Goal: Task Accomplishment & Management: Use online tool/utility

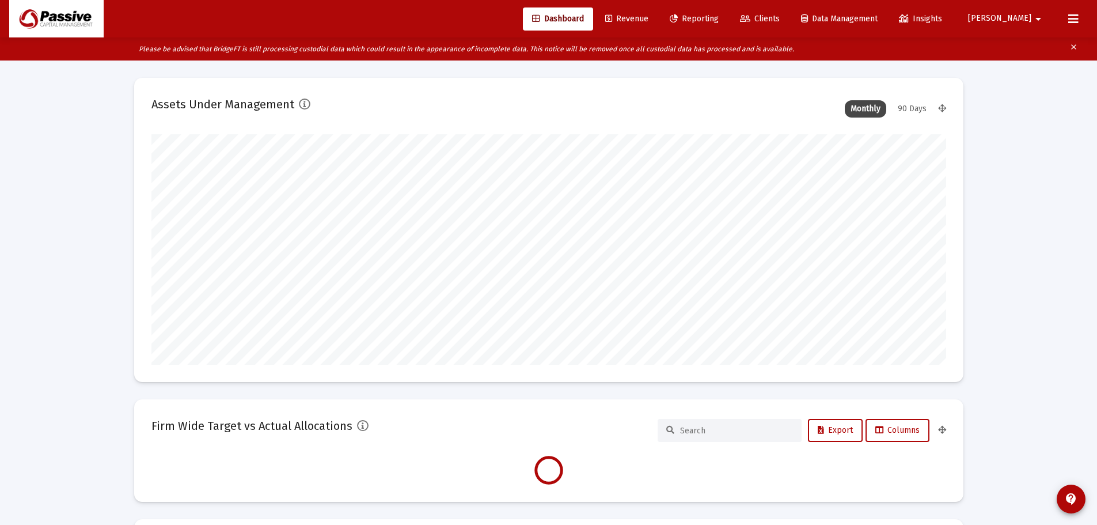
scroll to position [230, 428]
type input "[DATE]"
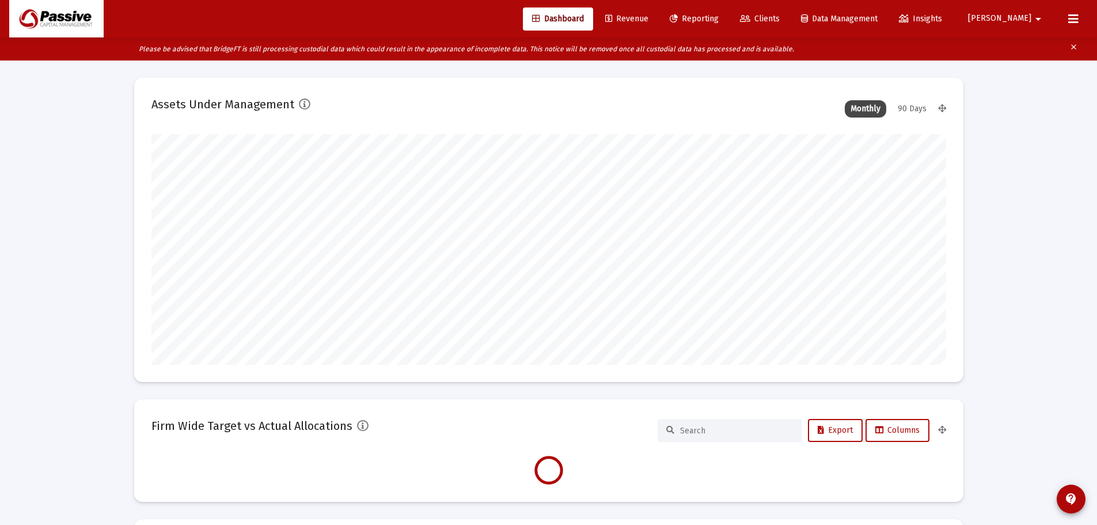
click at [719, 16] on span "Reporting" at bounding box center [694, 19] width 49 height 10
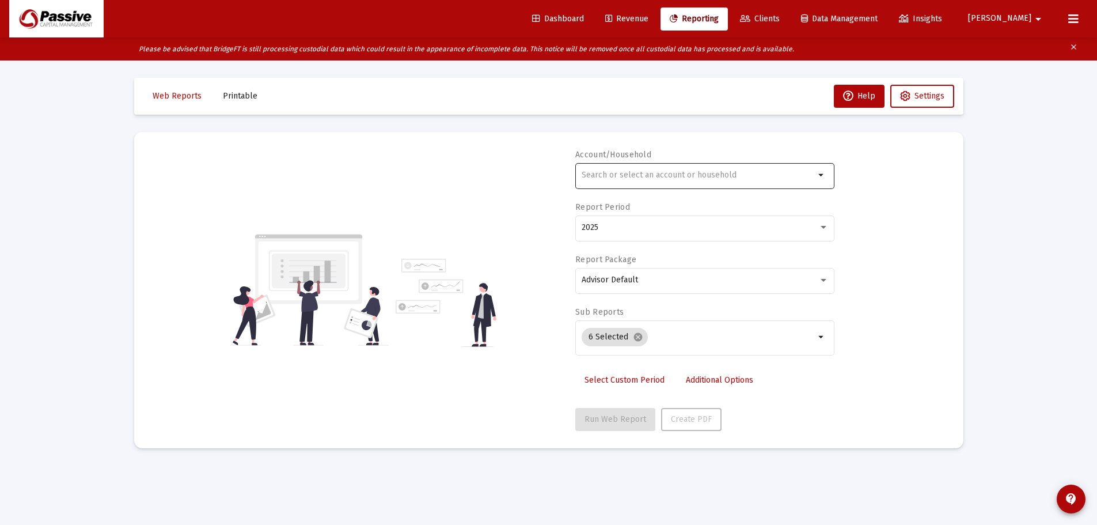
click at [662, 162] on div at bounding box center [698, 175] width 233 height 28
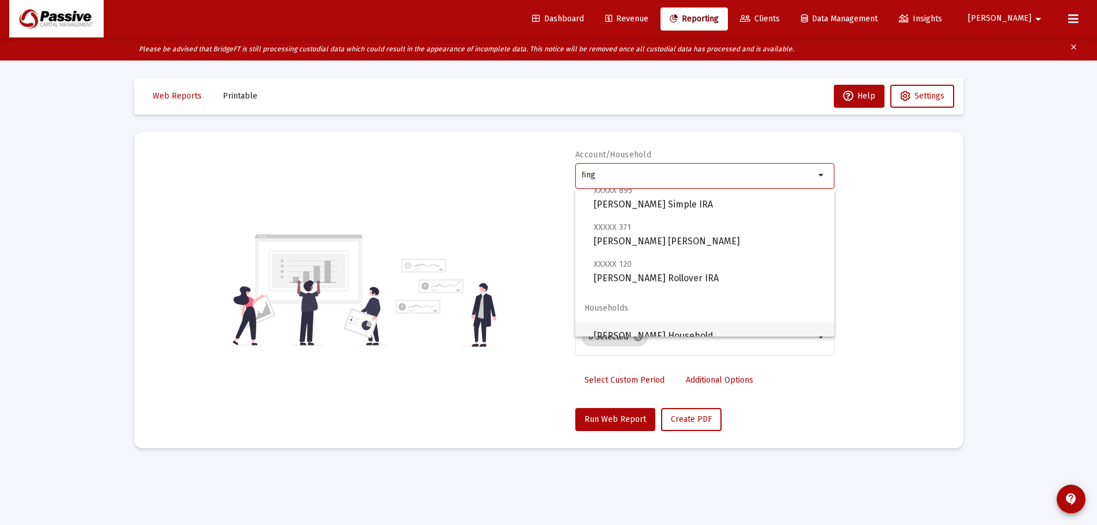
scroll to position [46, 0]
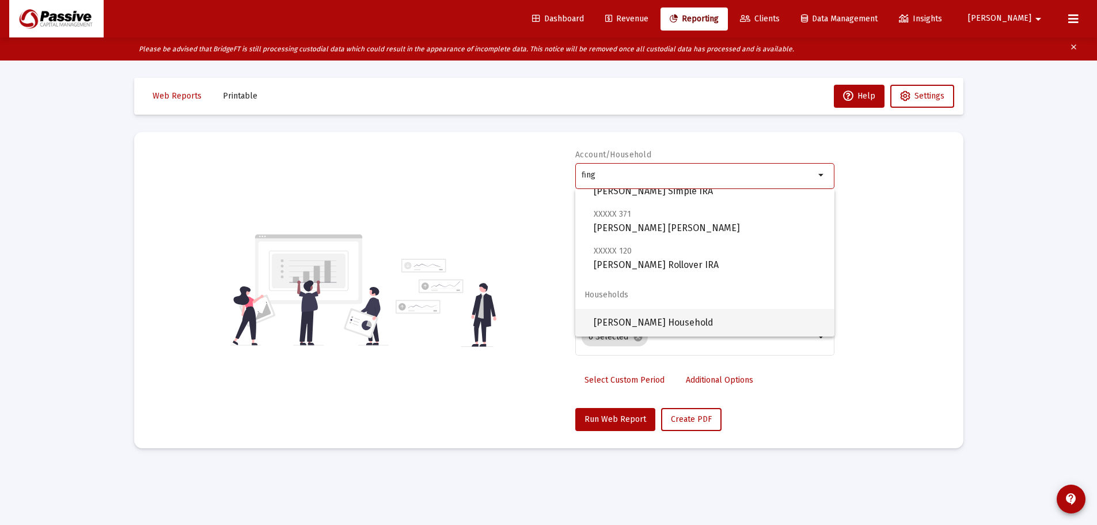
click at [688, 315] on span "[PERSON_NAME] Household" at bounding box center [710, 323] width 232 height 28
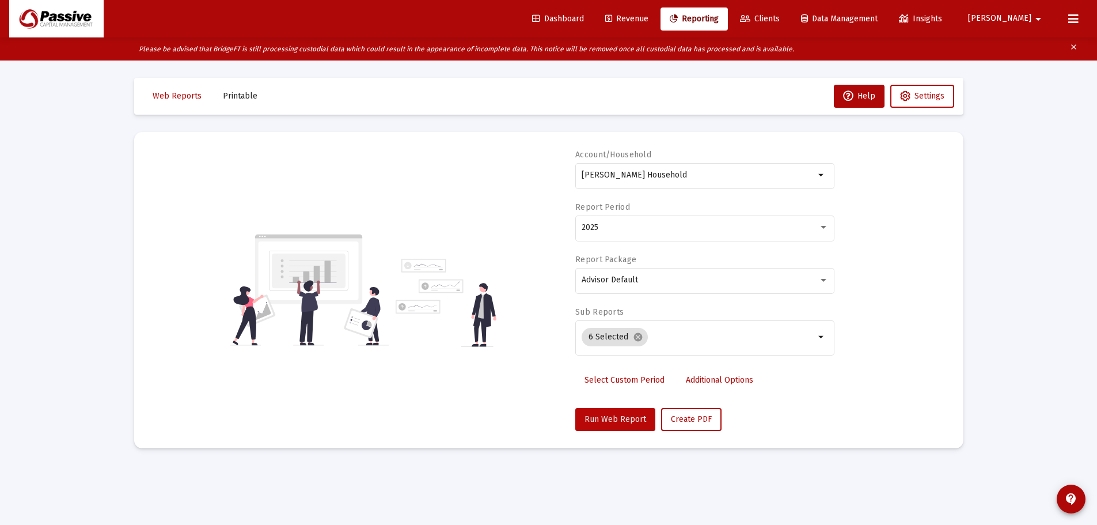
click at [618, 424] on button "Run Web Report" at bounding box center [615, 419] width 80 height 23
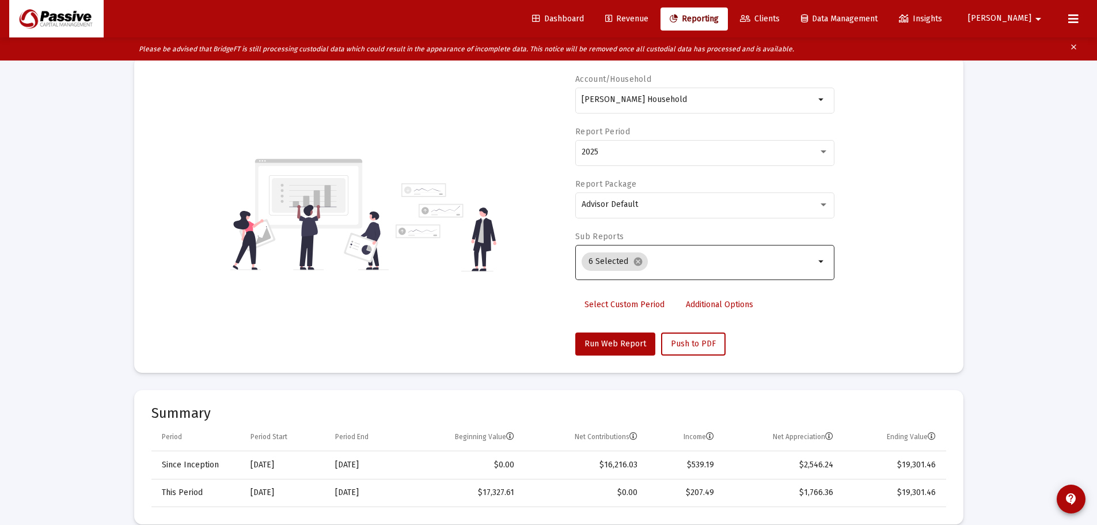
scroll to position [0, 0]
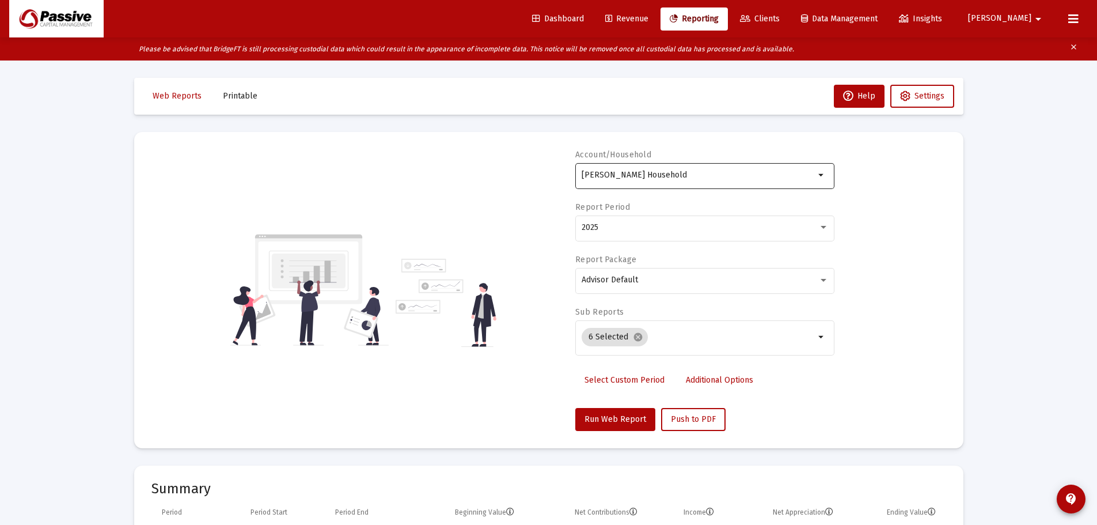
click at [641, 172] on input "[PERSON_NAME] Household" at bounding box center [698, 174] width 233 height 9
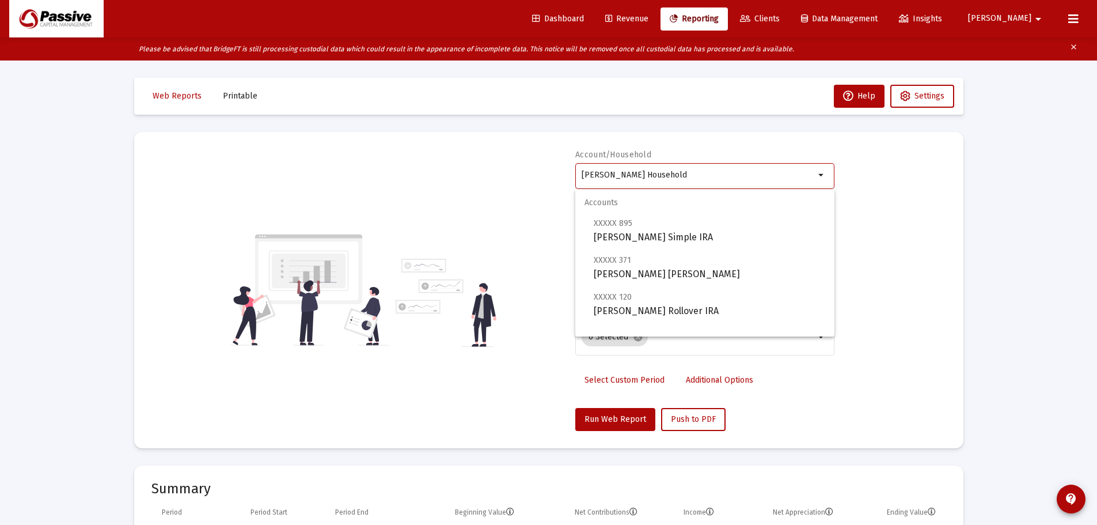
drag, startPoint x: 694, startPoint y: 174, endPoint x: 478, endPoint y: 172, distance: 216.0
click at [478, 172] on div "Account/Household [PERSON_NAME] Household arrow_drop_down Report Period 2025 Re…" at bounding box center [548, 290] width 795 height 282
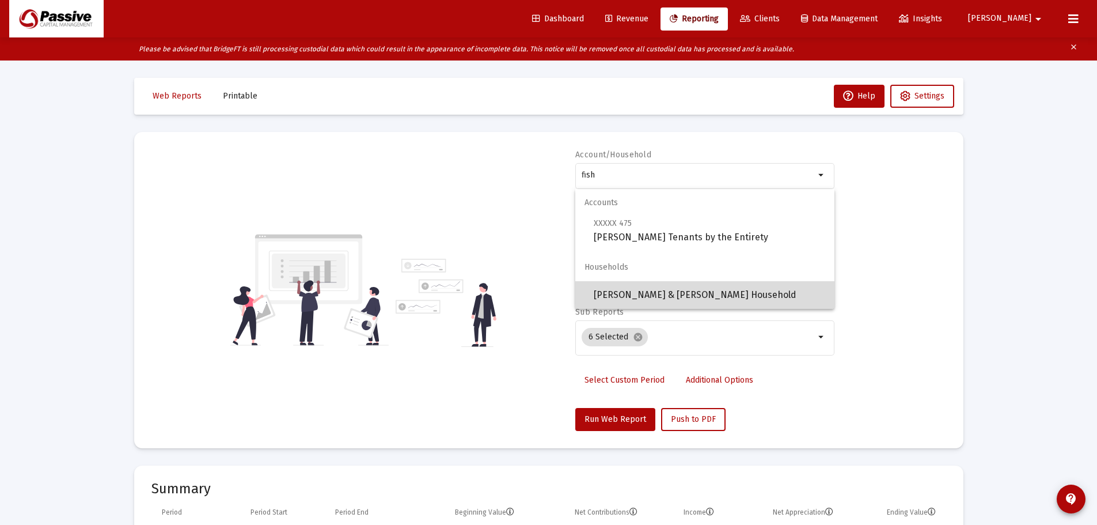
click at [657, 289] on span "[PERSON_NAME] & [PERSON_NAME] Household" at bounding box center [710, 295] width 232 height 28
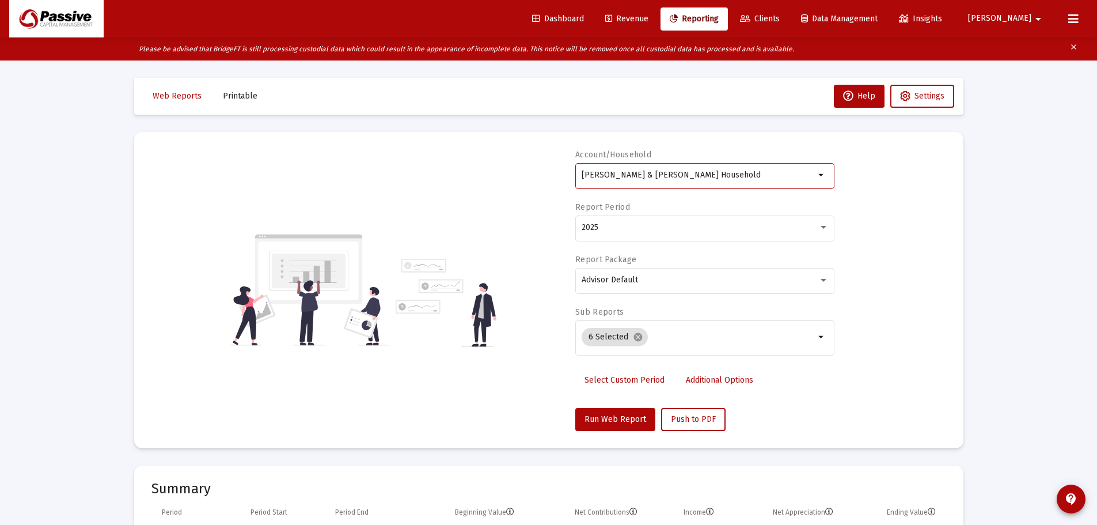
click at [603, 437] on mat-card "Account/[PERSON_NAME] & [PERSON_NAME] Household arrow_drop_down Report Period 2…" at bounding box center [548, 290] width 829 height 316
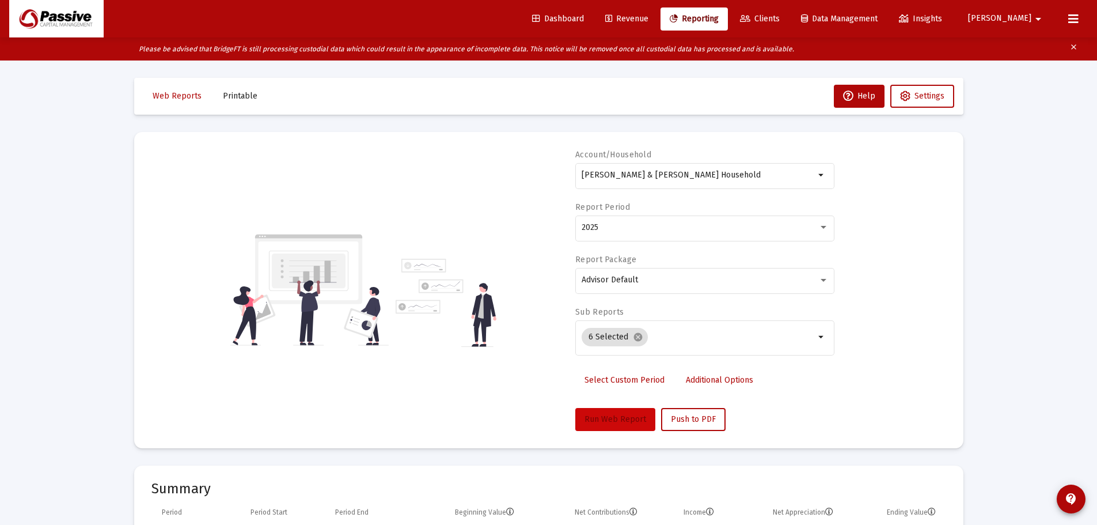
click at [609, 428] on button "Run Web Report" at bounding box center [615, 419] width 80 height 23
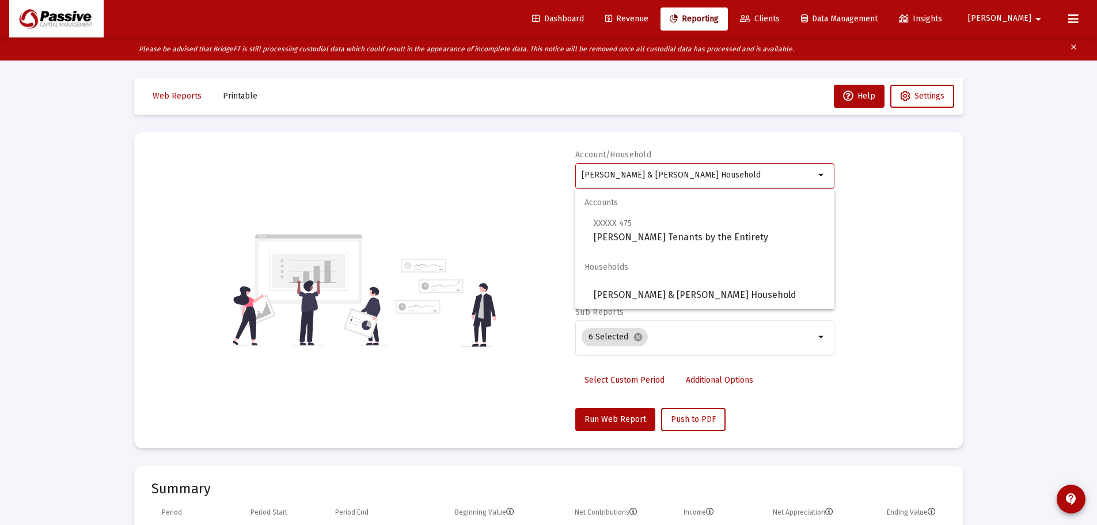
drag, startPoint x: 723, startPoint y: 175, endPoint x: 581, endPoint y: 177, distance: 142.3
click at [582, 177] on input "[PERSON_NAME] & [PERSON_NAME] Household" at bounding box center [698, 174] width 233 height 9
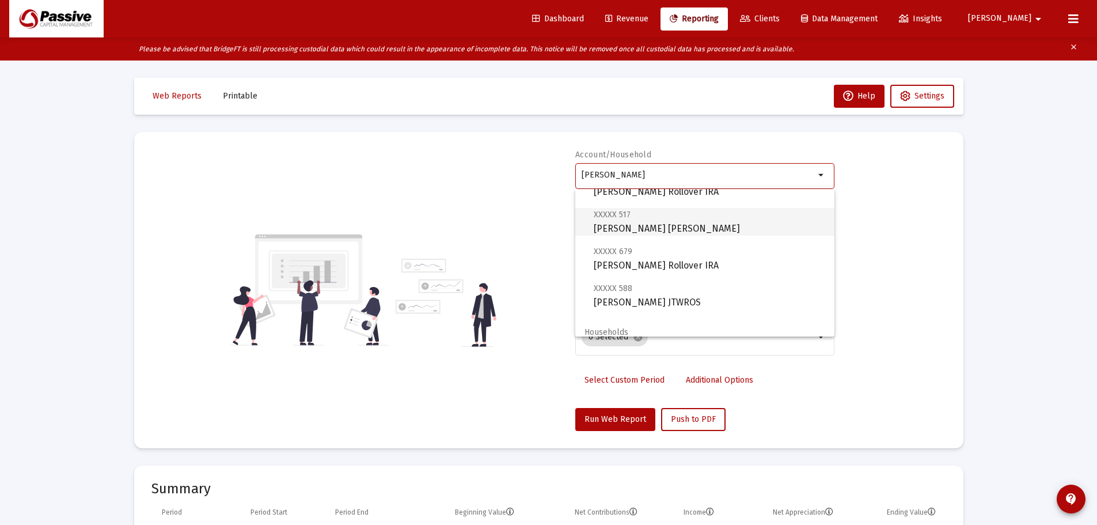
scroll to position [83, 0]
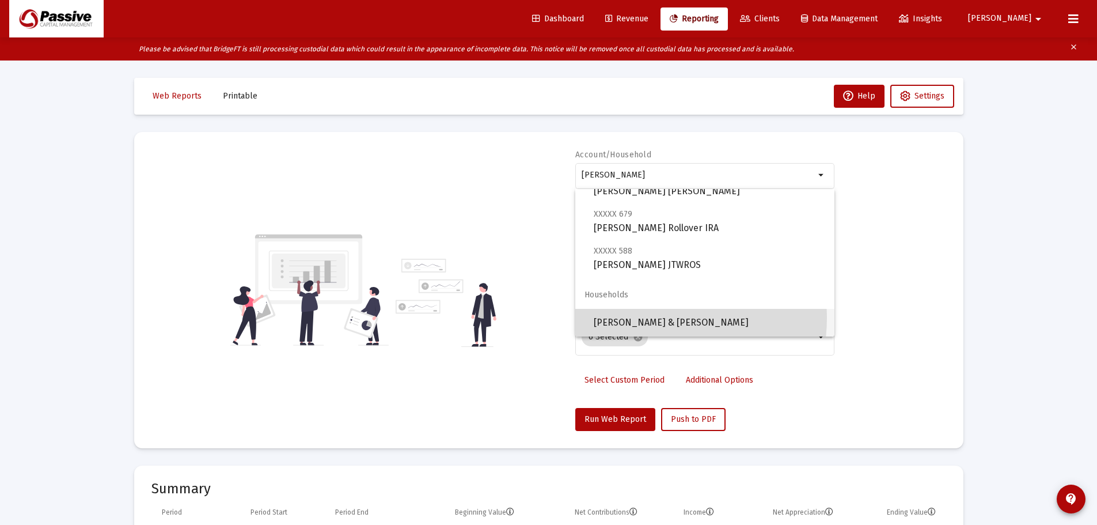
click at [646, 317] on span "[PERSON_NAME] & [PERSON_NAME]" at bounding box center [710, 323] width 232 height 28
type input "[PERSON_NAME] & [PERSON_NAME]"
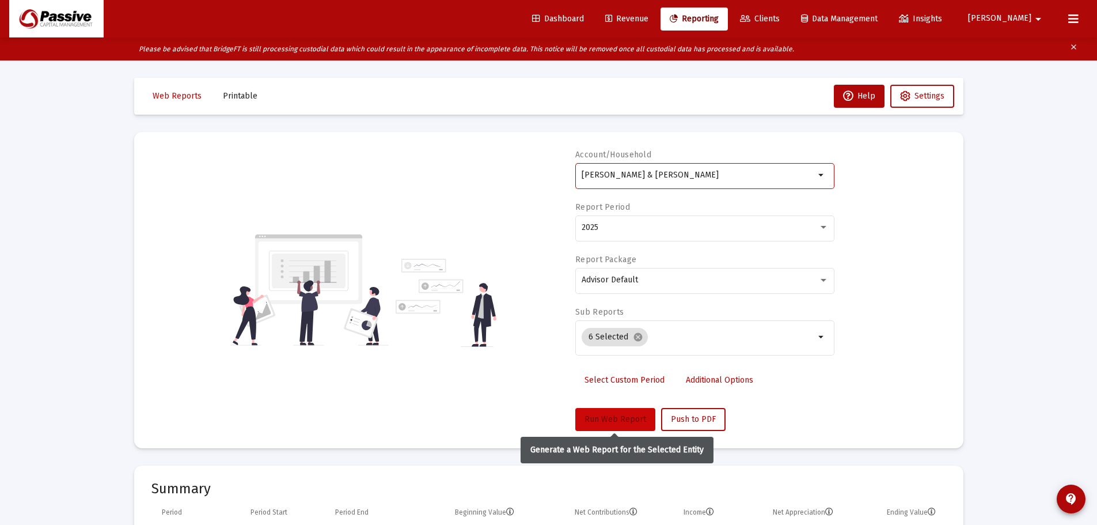
click at [612, 411] on button "Run Web Report" at bounding box center [615, 419] width 80 height 23
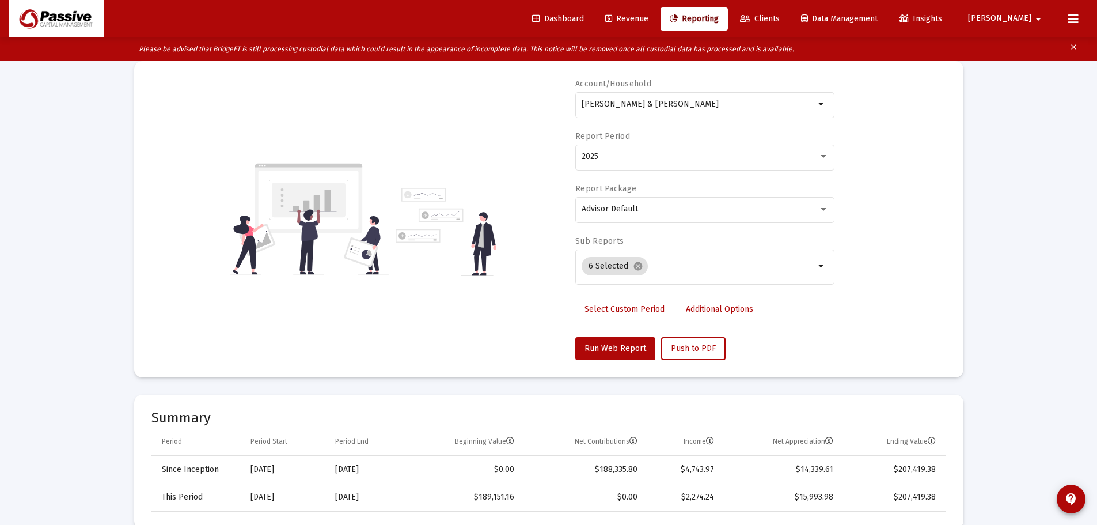
scroll to position [0, 0]
